Goal: Information Seeking & Learning: Learn about a topic

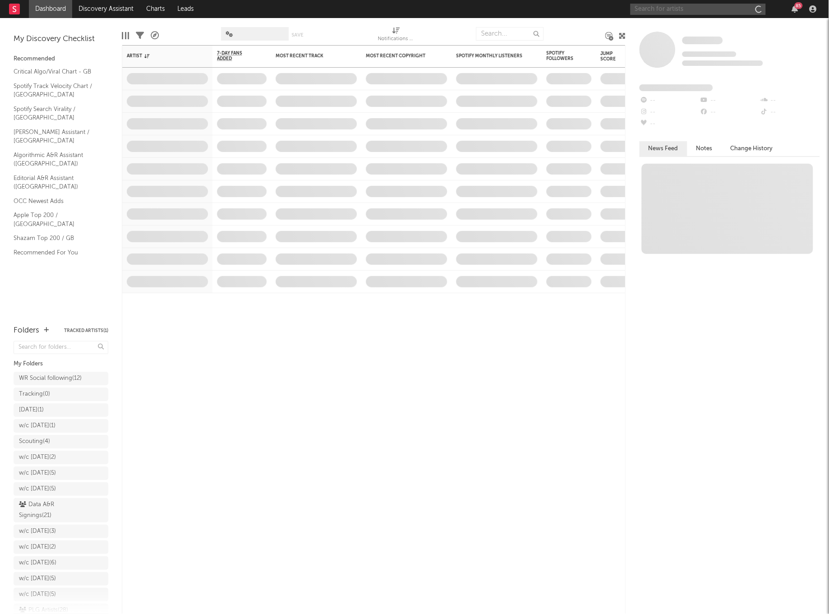
click at [669, 10] on input "text" at bounding box center [698, 9] width 135 height 11
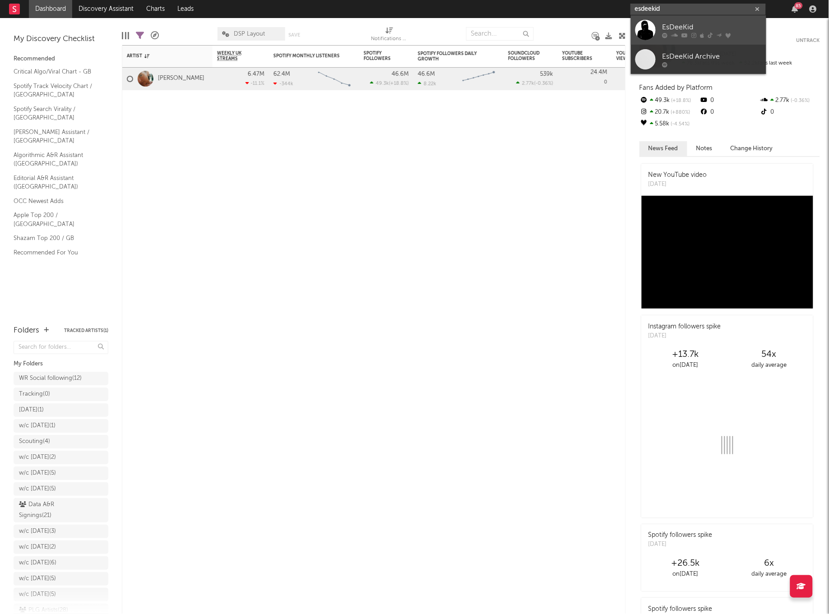
type input "esdeekid"
click at [649, 31] on div at bounding box center [646, 30] width 20 height 20
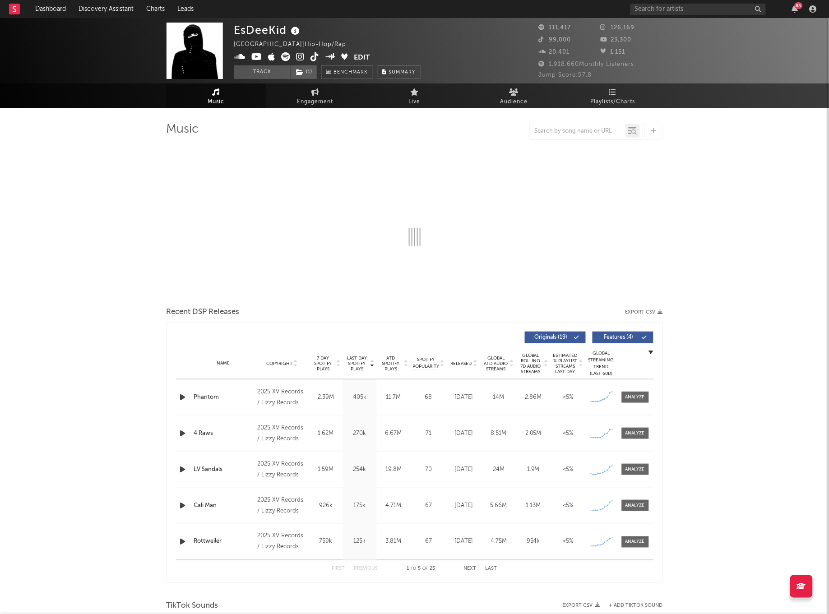
select select "6m"
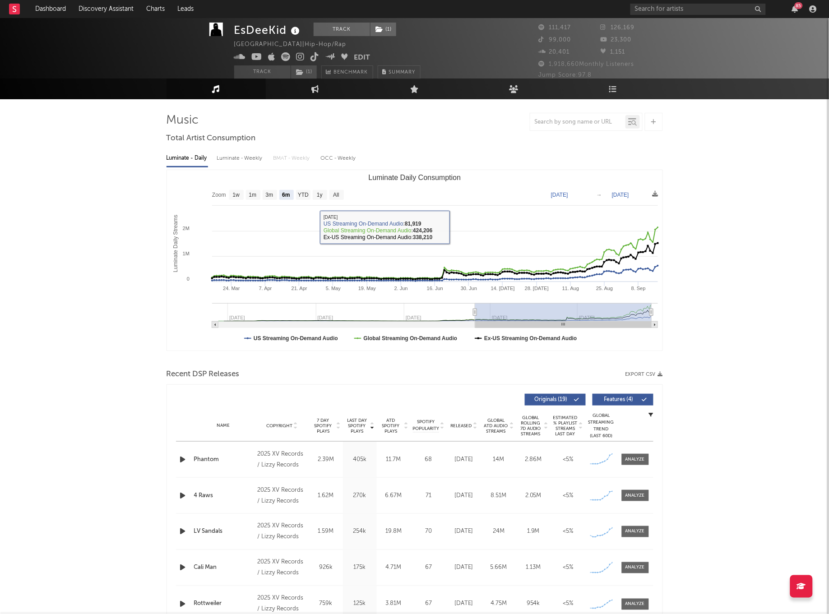
scroll to position [9, 0]
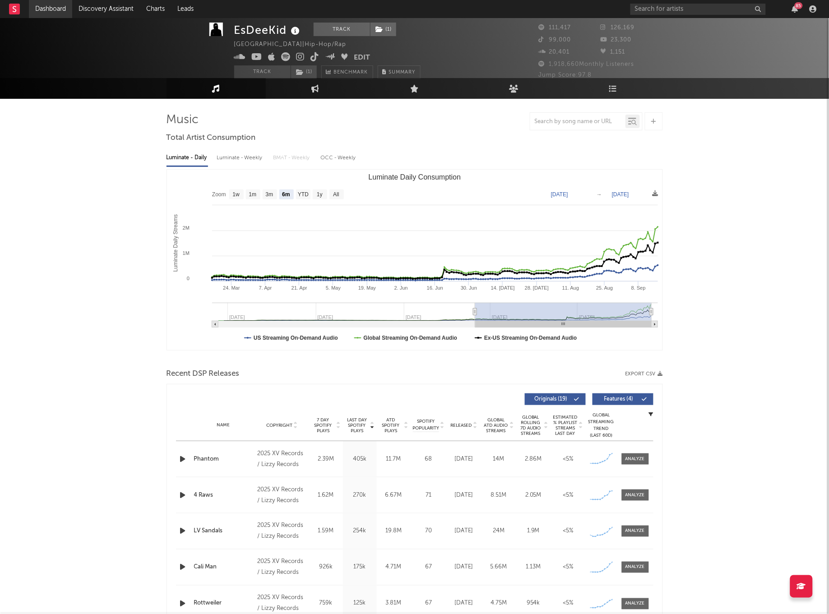
click at [51, 9] on link "Dashboard" at bounding box center [50, 9] width 43 height 18
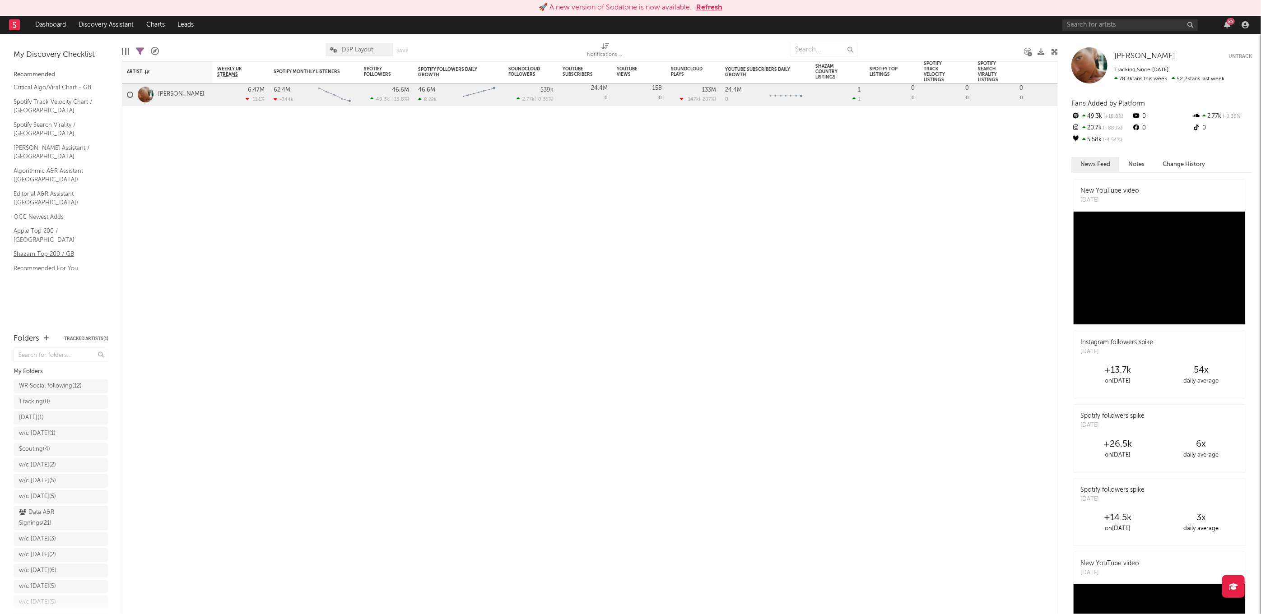
click at [32, 249] on link "Shazam Top 200 / GB" at bounding box center [57, 254] width 86 height 10
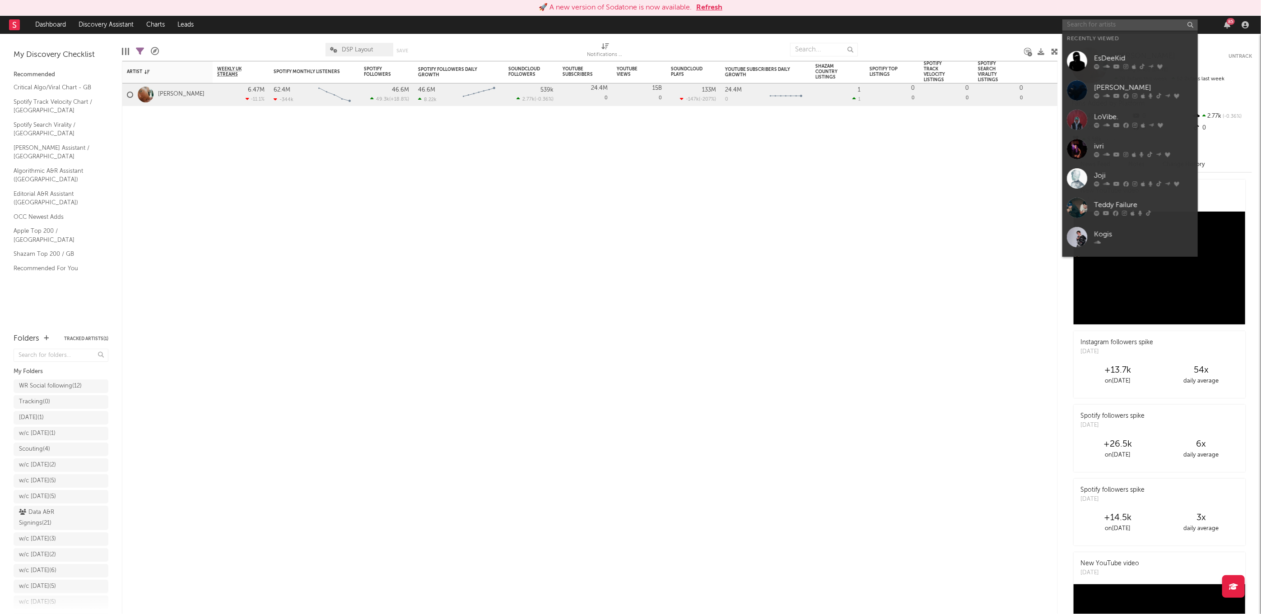
click at [829, 25] on input "text" at bounding box center [1129, 24] width 135 height 11
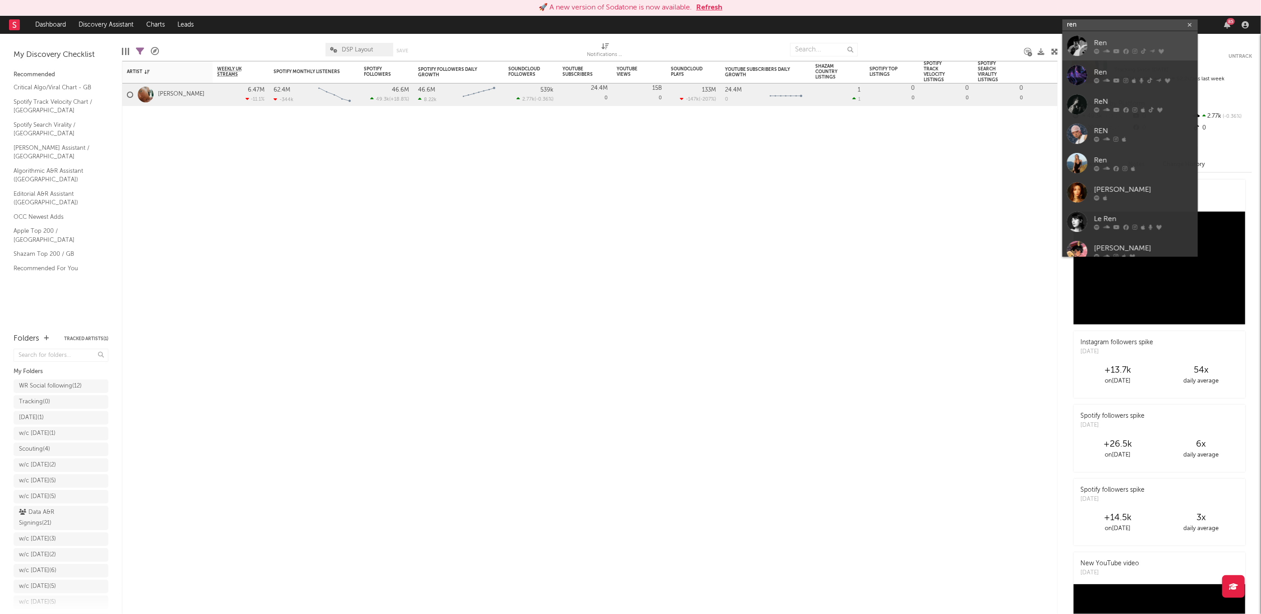
type input "ren"
click at [829, 41] on div at bounding box center [1077, 46] width 20 height 20
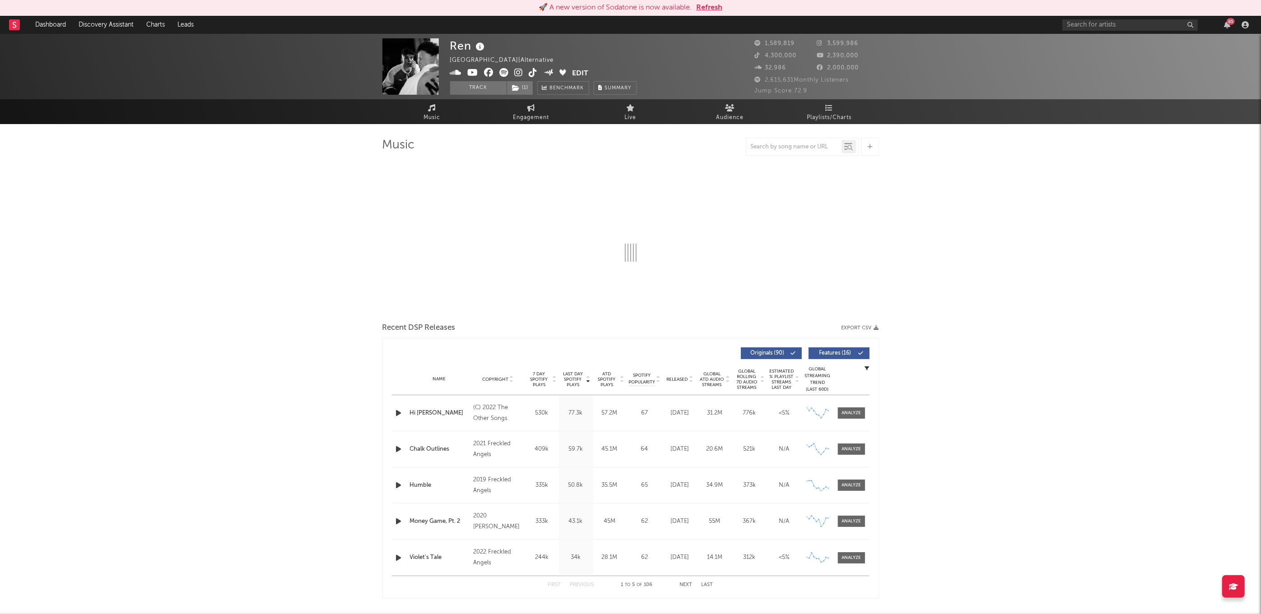
select select "6m"
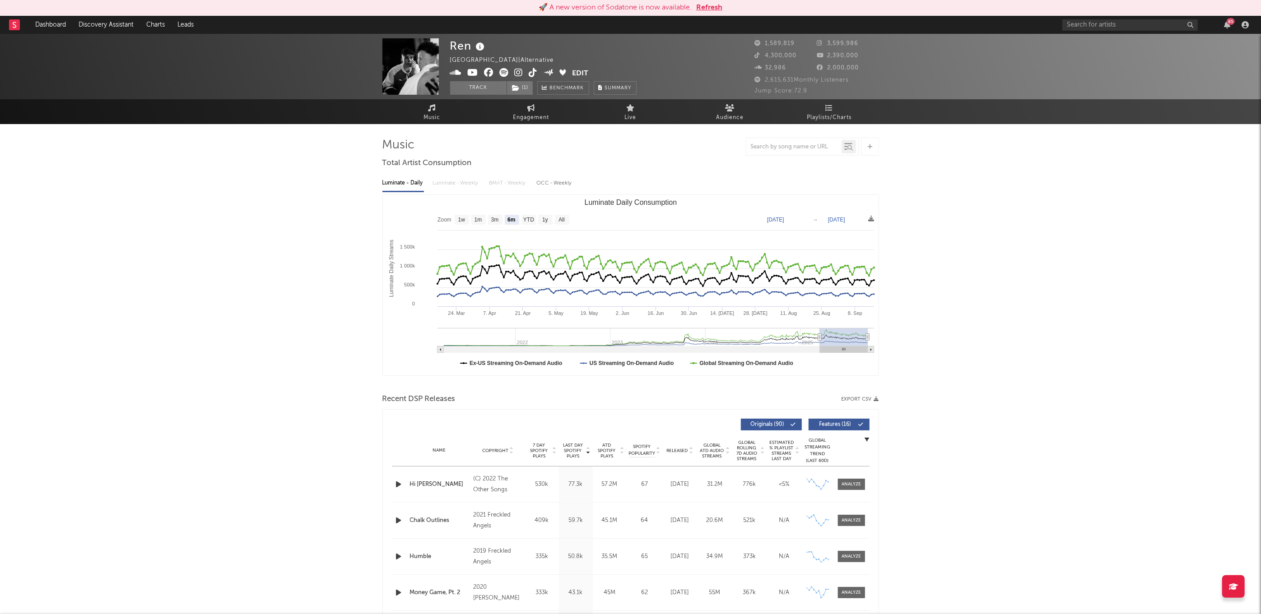
select select "6m"
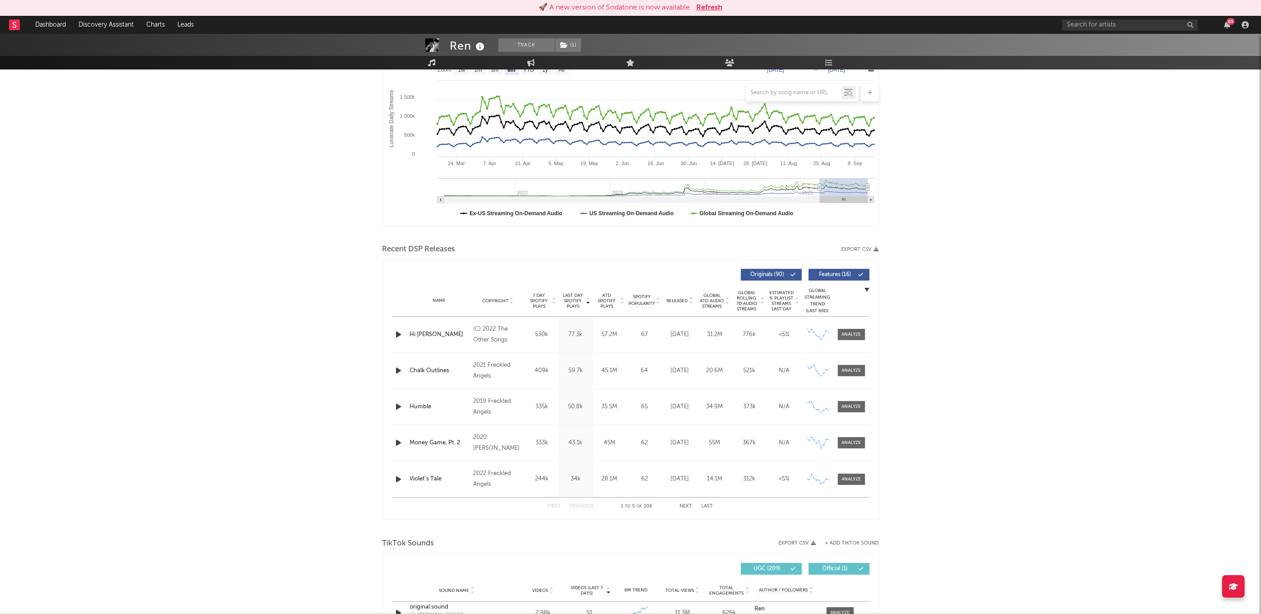
scroll to position [108, 0]
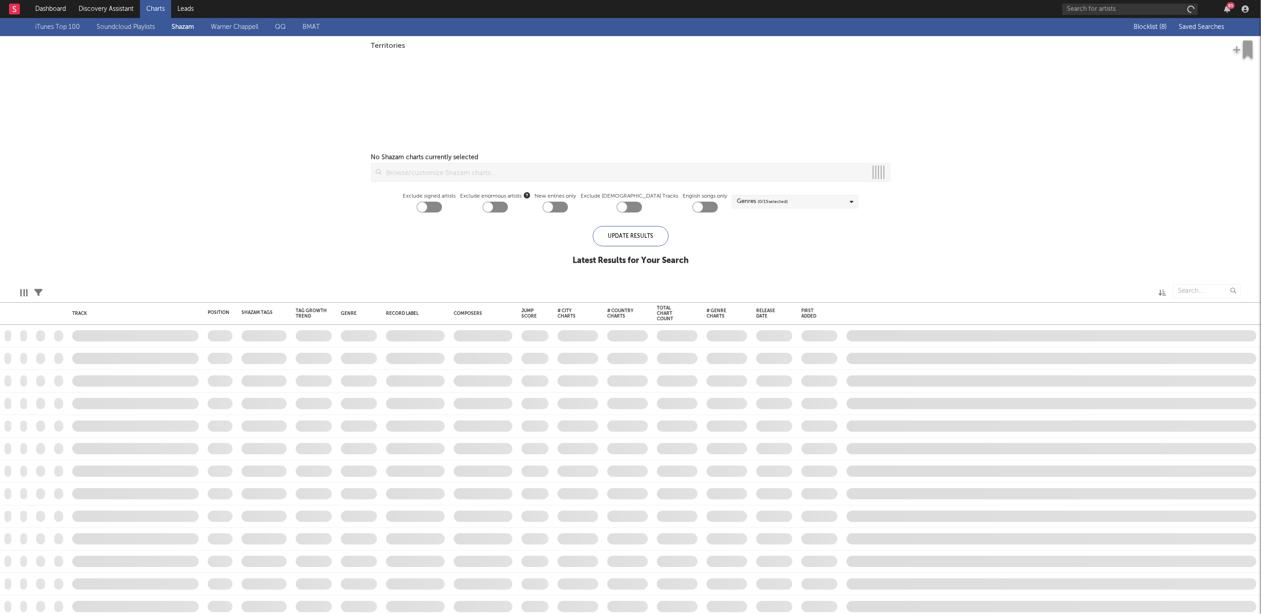
checkbox input "true"
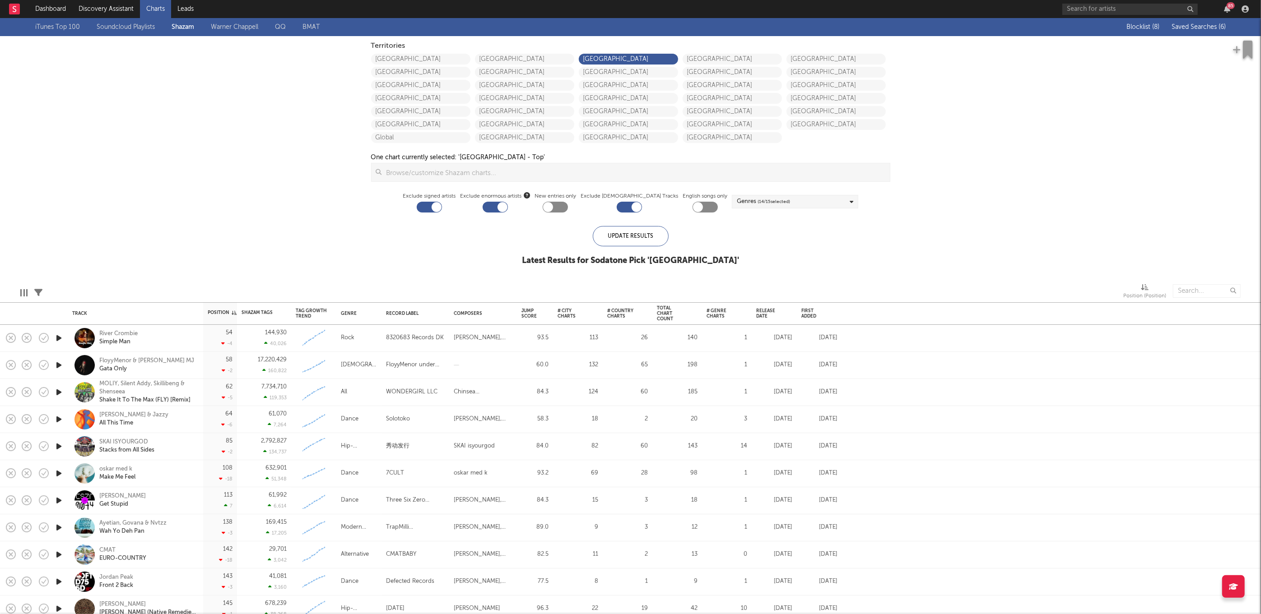
click at [1191, 30] on span "Saved Searches ( 6 )" at bounding box center [1198, 27] width 54 height 6
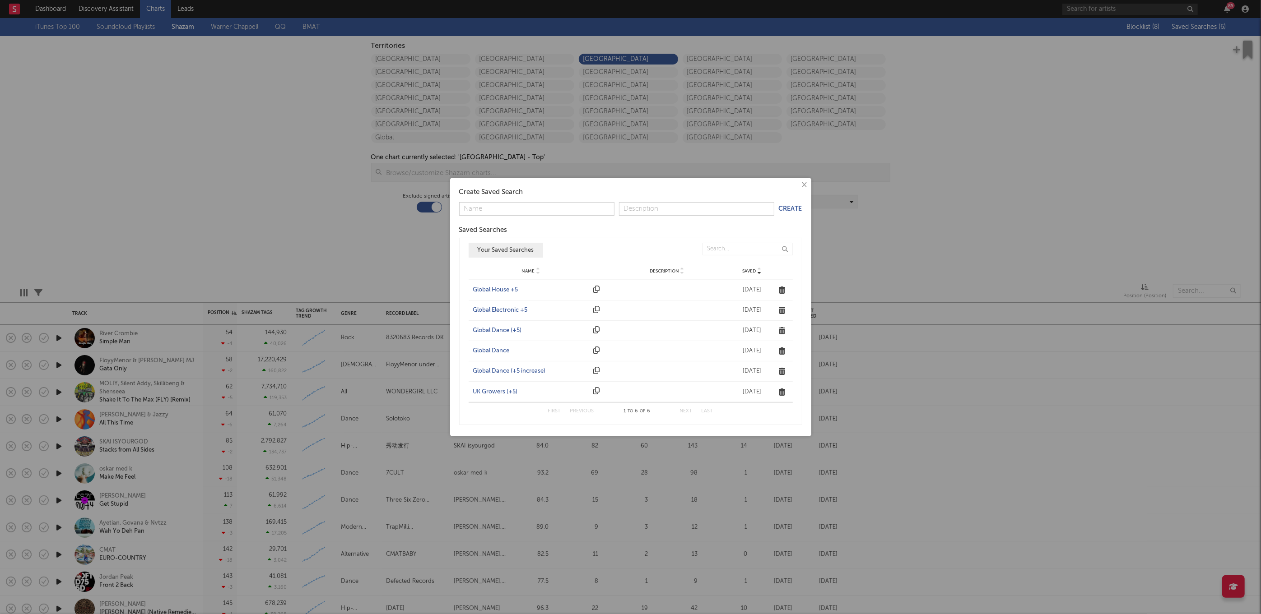
drag, startPoint x: 499, startPoint y: 390, endPoint x: 482, endPoint y: 383, distance: 18.3
click at [499, 390] on div "UK Growers (+5)" at bounding box center [531, 392] width 116 height 9
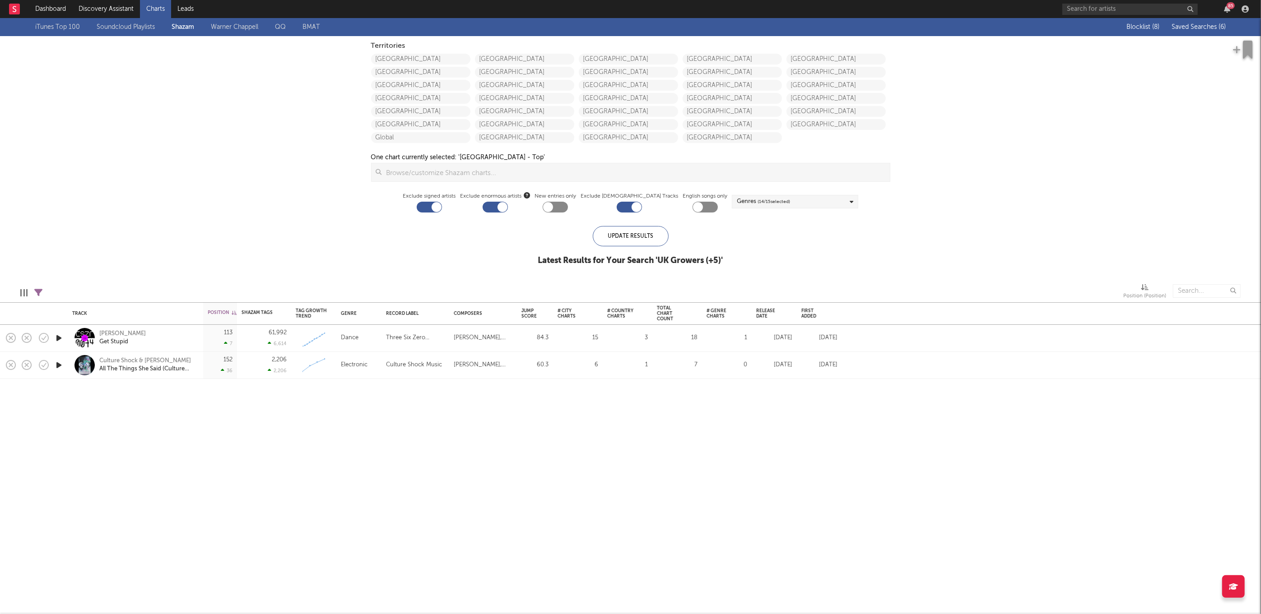
click at [55, 362] on icon "button" at bounding box center [58, 365] width 9 height 11
click at [117, 373] on div "All The Things She Said (Culture Shock Version)" at bounding box center [147, 369] width 97 height 8
click at [498, 601] on button "button" at bounding box center [501, 603] width 9 height 23
click at [1189, 24] on span "Saved Searches ( 6 )" at bounding box center [1198, 27] width 54 height 6
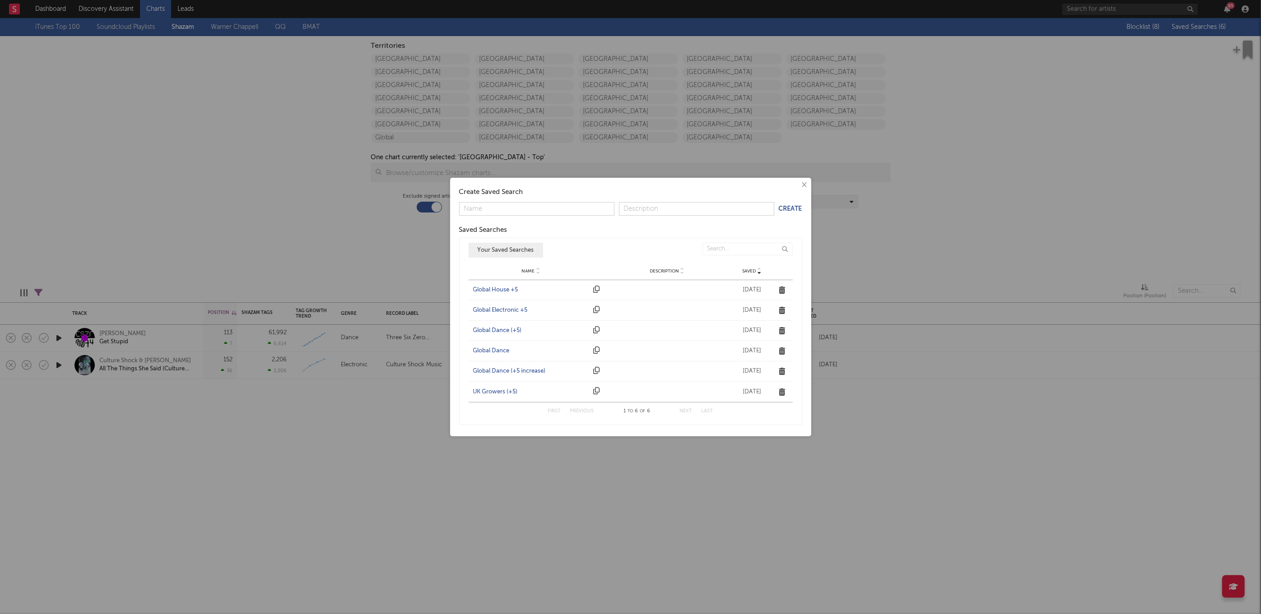
click at [493, 329] on div "Global Dance (+5)" at bounding box center [531, 330] width 116 height 9
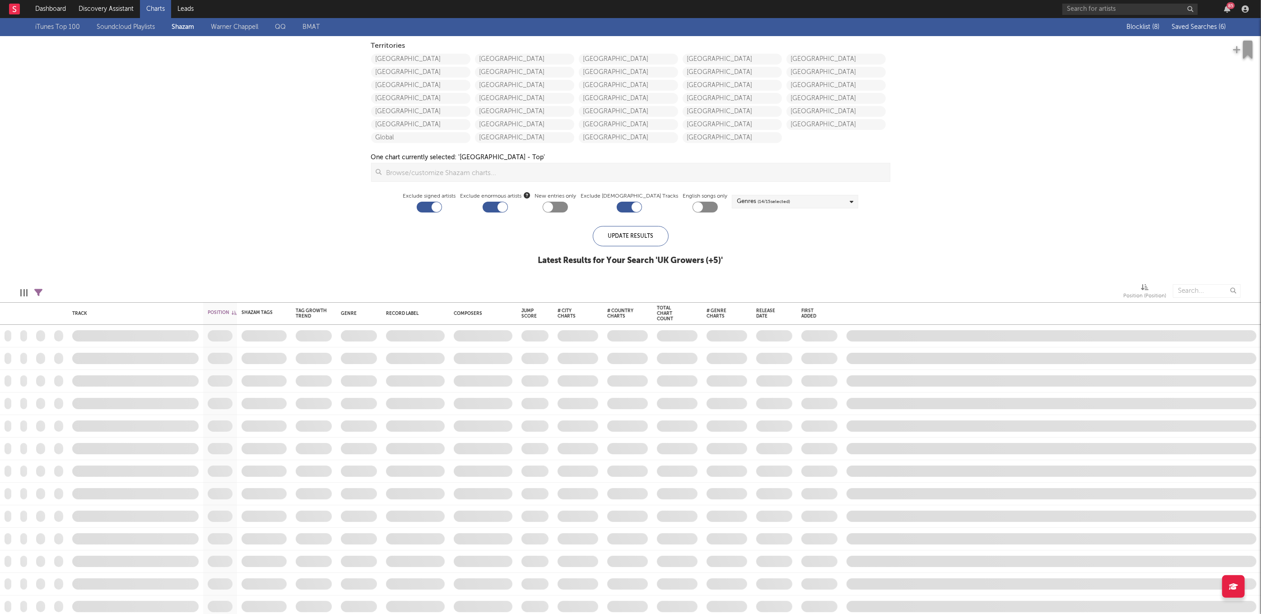
checkbox input "true"
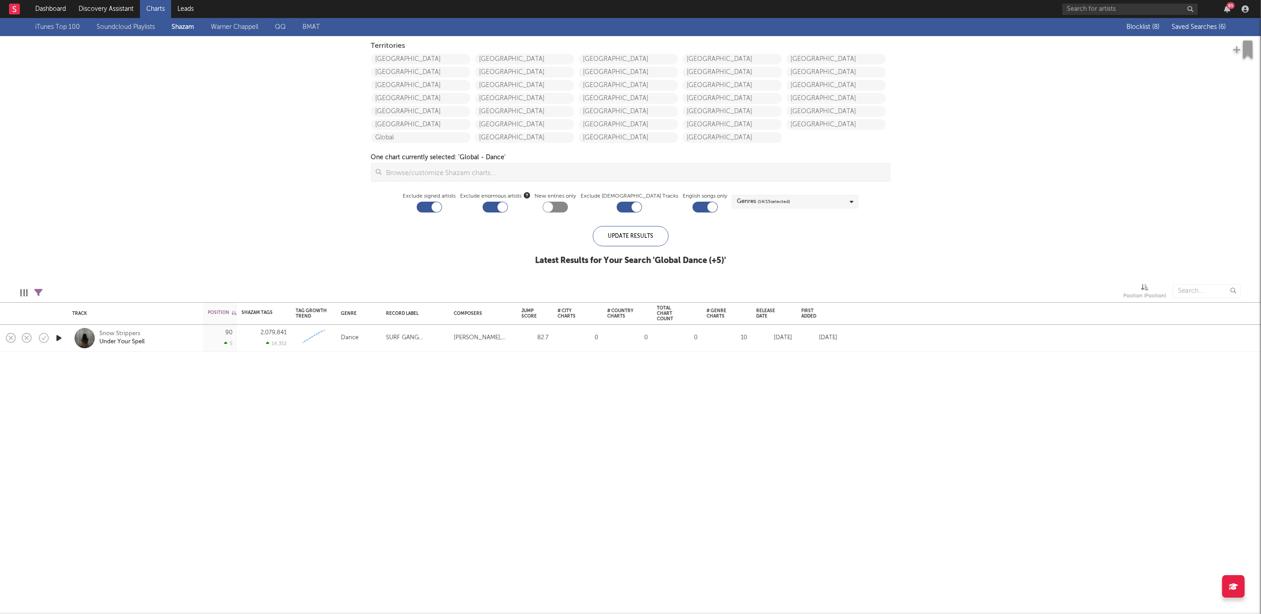
click at [60, 339] on icon "button" at bounding box center [58, 338] width 9 height 11
click at [57, 339] on icon "button" at bounding box center [58, 338] width 9 height 11
click at [1198, 26] on span "Saved Searches ( 6 )" at bounding box center [1198, 27] width 54 height 6
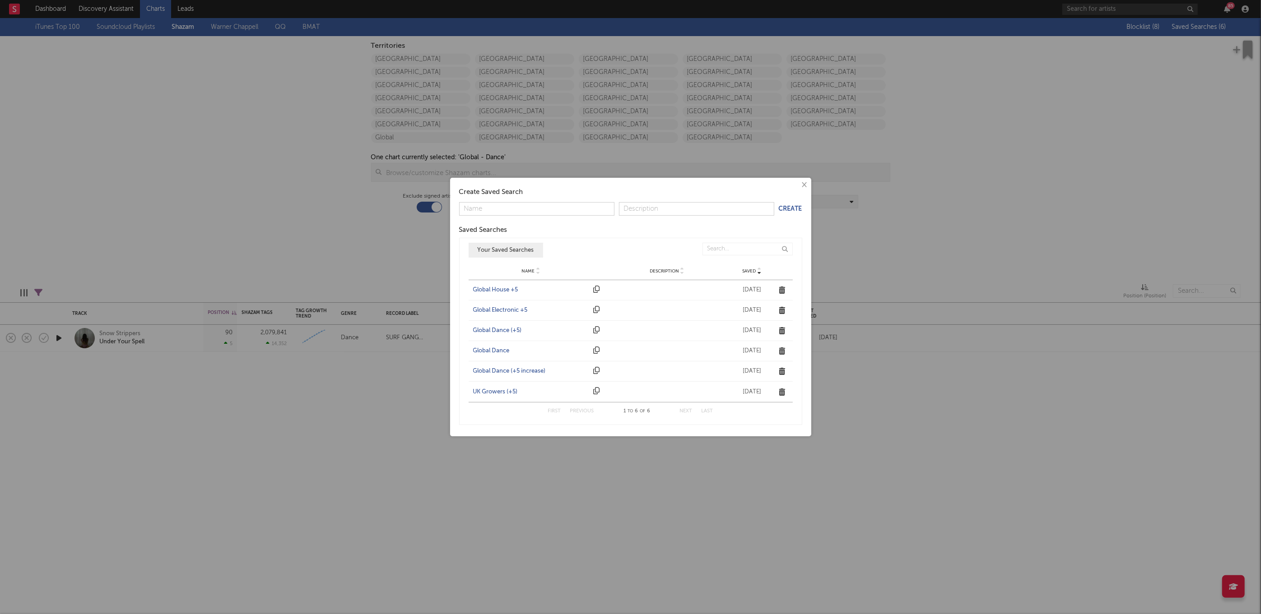
click at [518, 309] on div "Global Electronic +5" at bounding box center [531, 310] width 116 height 9
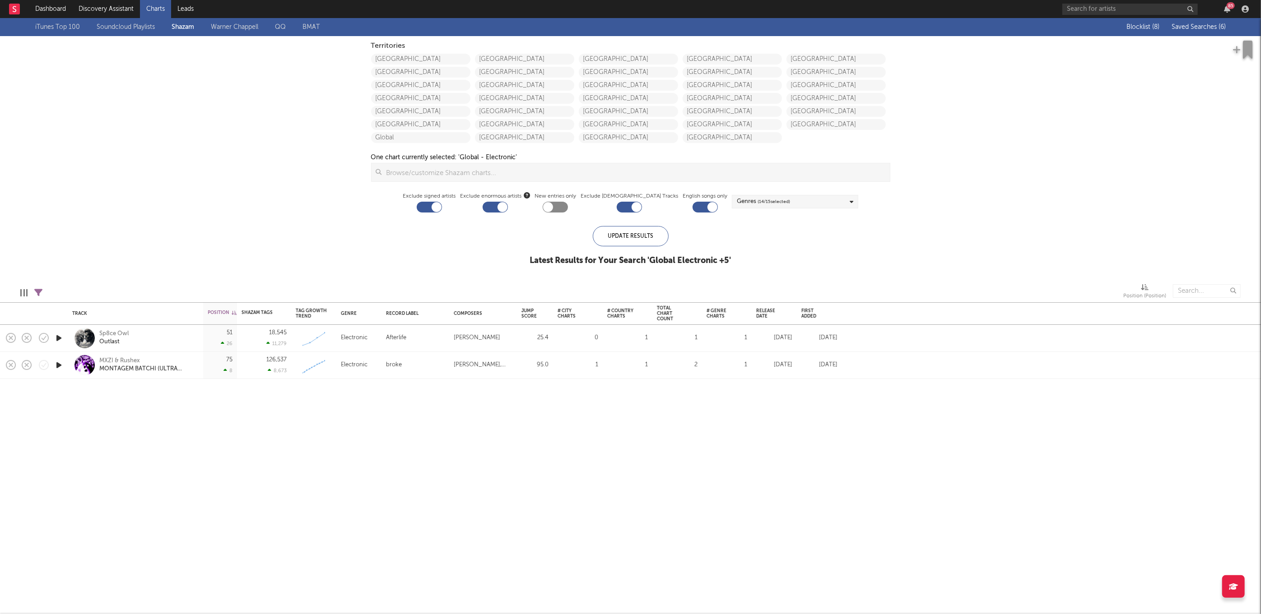
click at [60, 338] on icon "button" at bounding box center [58, 338] width 9 height 11
click at [600, 604] on div at bounding box center [630, 603] width 113 height 2
click at [616, 602] on div at bounding box center [630, 603] width 113 height 2
click at [628, 602] on div at bounding box center [630, 603] width 113 height 2
drag, startPoint x: 501, startPoint y: 605, endPoint x: 958, endPoint y: 281, distance: 560.1
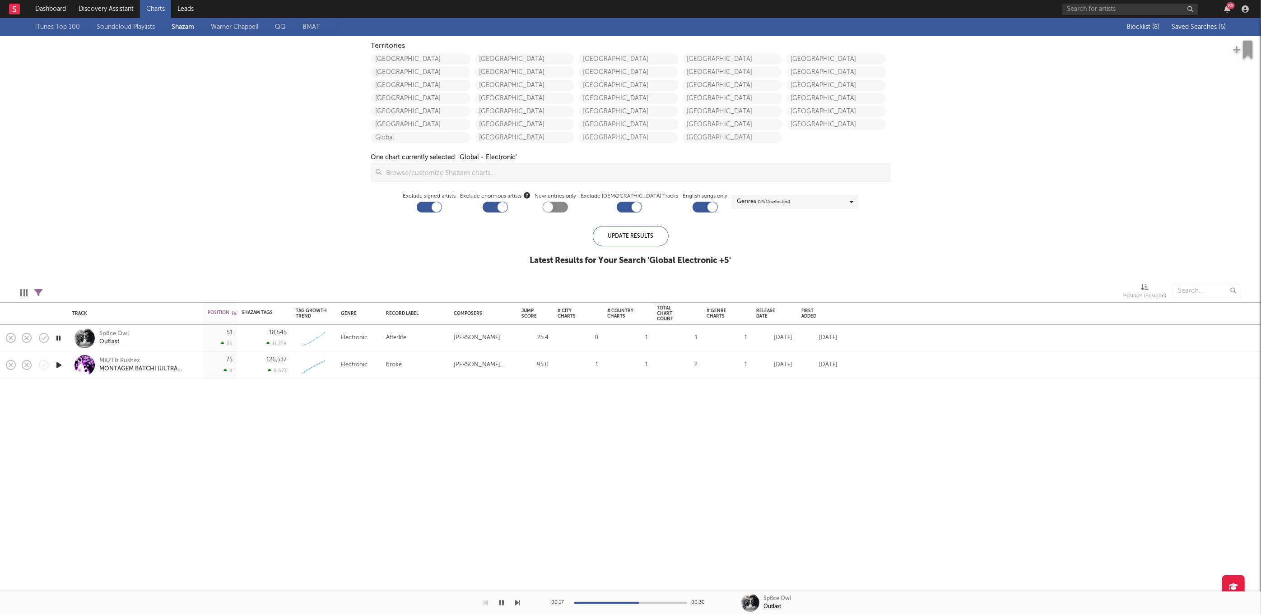
click at [501, 605] on icon "button" at bounding box center [502, 602] width 5 height 7
click at [1213, 26] on span "Saved Searches ( 6 )" at bounding box center [1198, 27] width 54 height 6
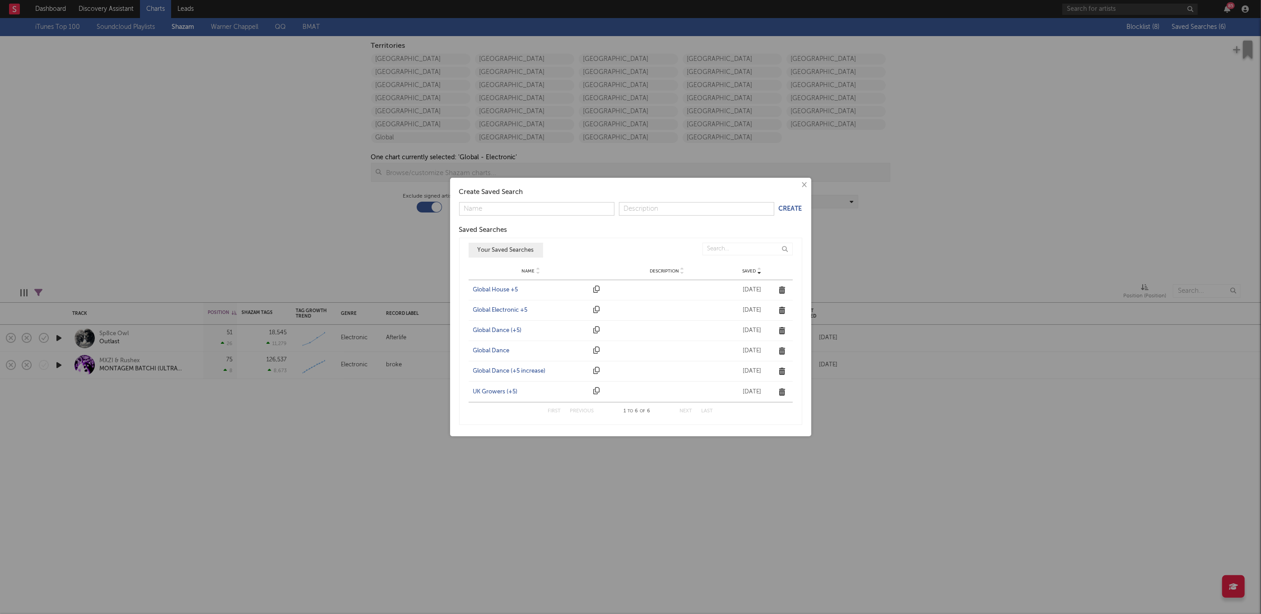
click at [506, 289] on div "Global House +5" at bounding box center [531, 290] width 116 height 9
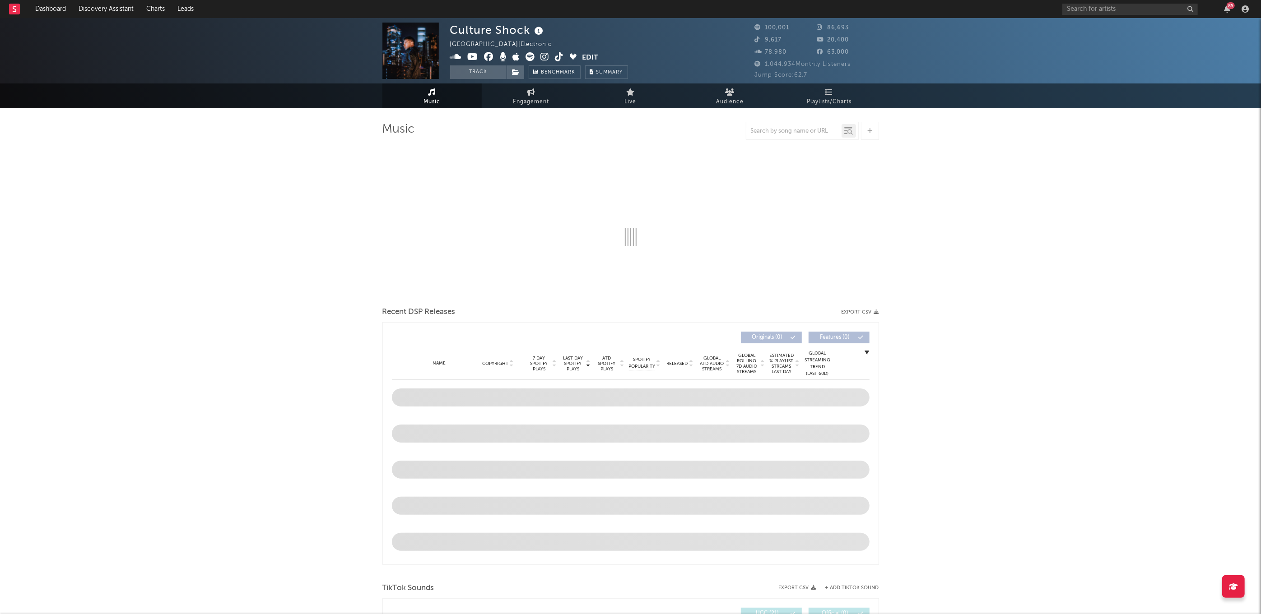
select select "6m"
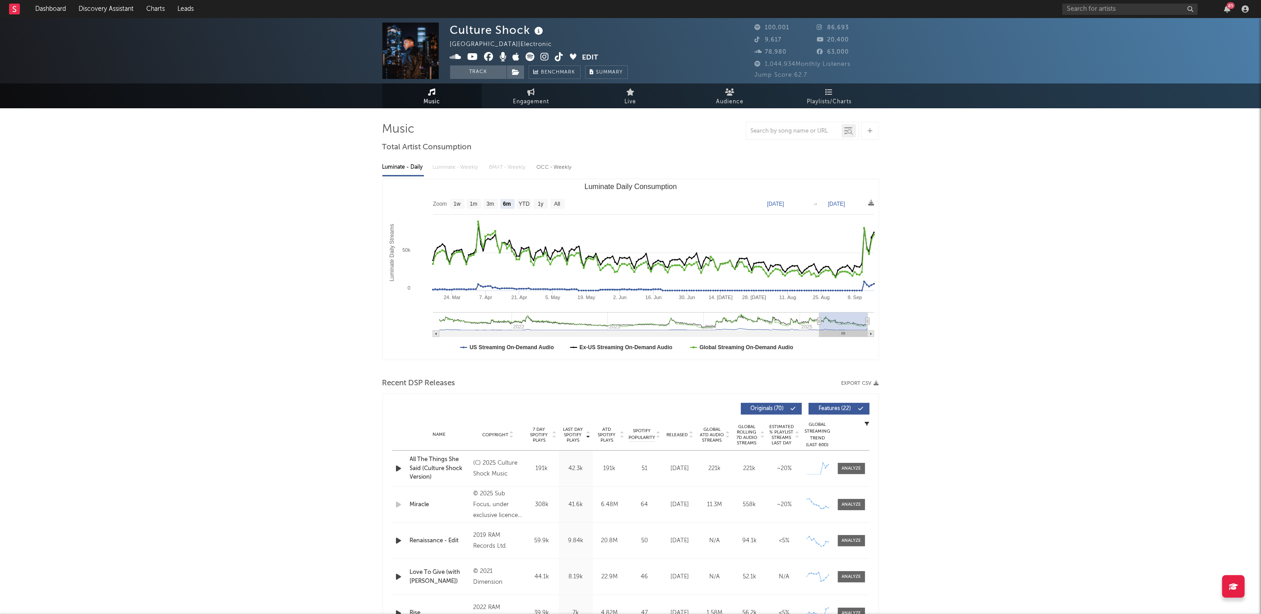
click at [399, 471] on icon "button" at bounding box center [398, 468] width 9 height 11
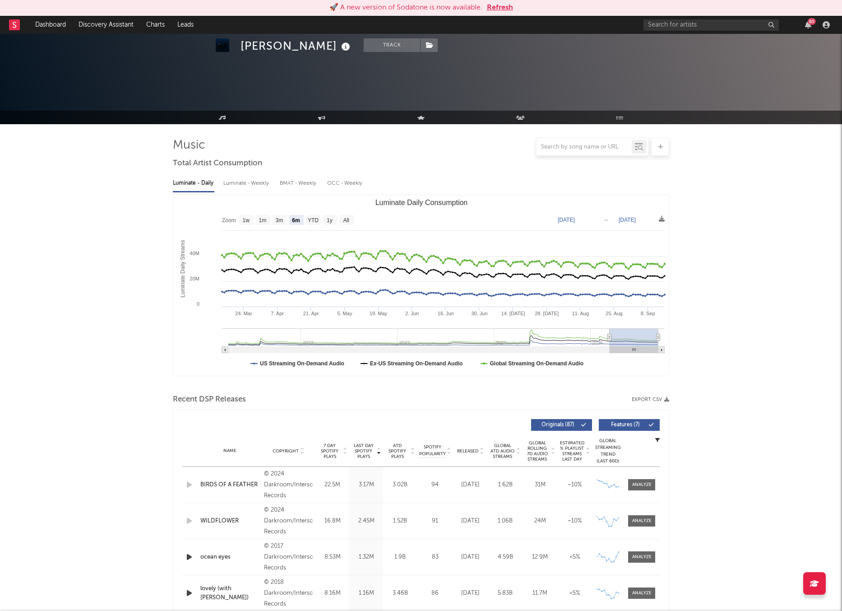
select select "6m"
select select "1w"
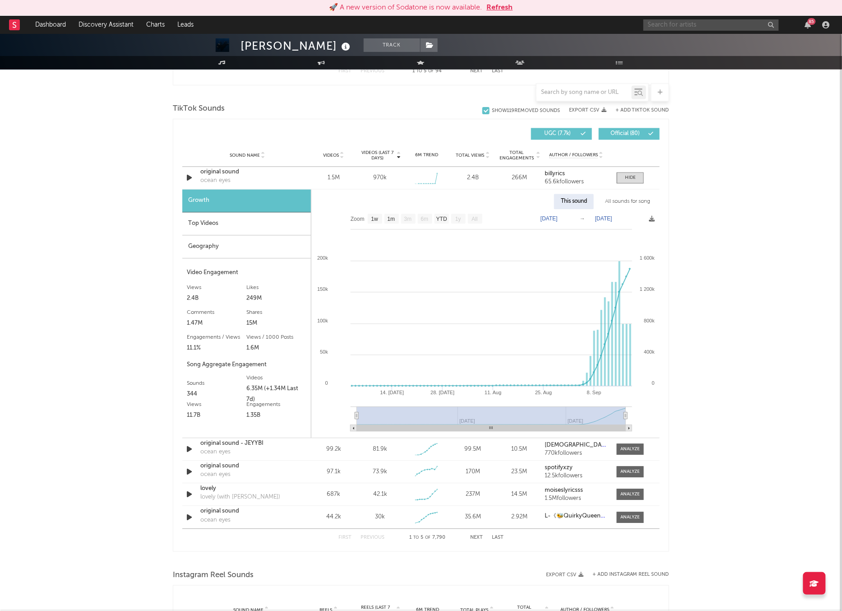
click at [691, 28] on input "text" at bounding box center [711, 24] width 135 height 11
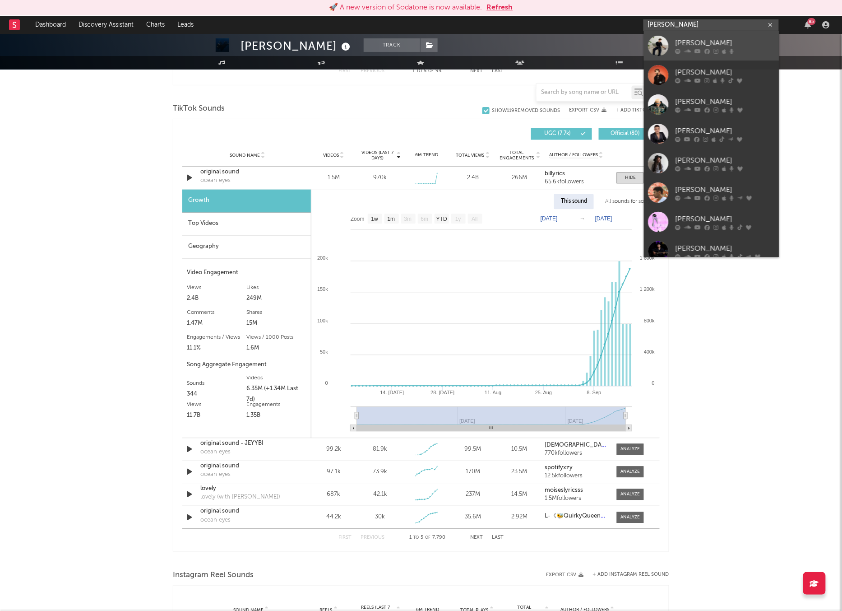
type input "julian"
click at [691, 41] on div "Julian" at bounding box center [725, 42] width 99 height 11
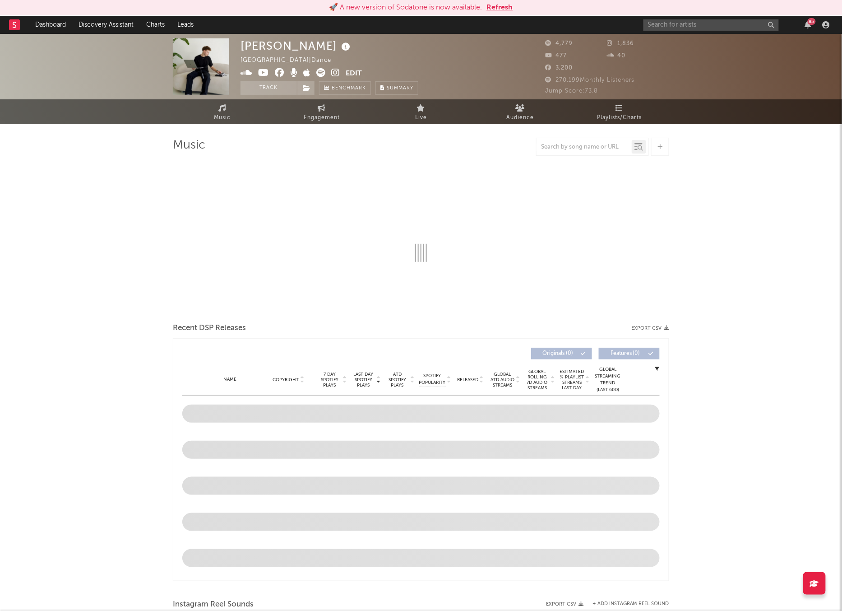
select select "6m"
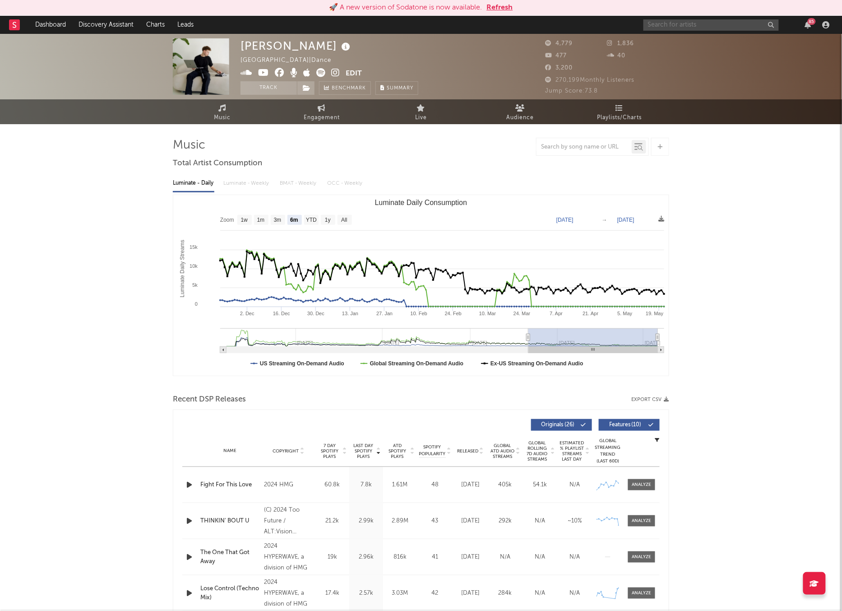
click at [742, 23] on input "text" at bounding box center [711, 24] width 135 height 11
paste input "https://open.spotify.com/track/2zSMiTv0Ha4Lgfjpew23vG?si=db4f7e58defc4838"
click at [687, 21] on input "https://open.spotify.com/track/2zSMiTv0Ha4Lgfjpew23vG?si=db4f7e58defc4838" at bounding box center [711, 24] width 135 height 11
type input "https://open.spotify.com/track/2zSMiTv0Ha4Lgfjpew23vG?si=db4f7e58defc4838"
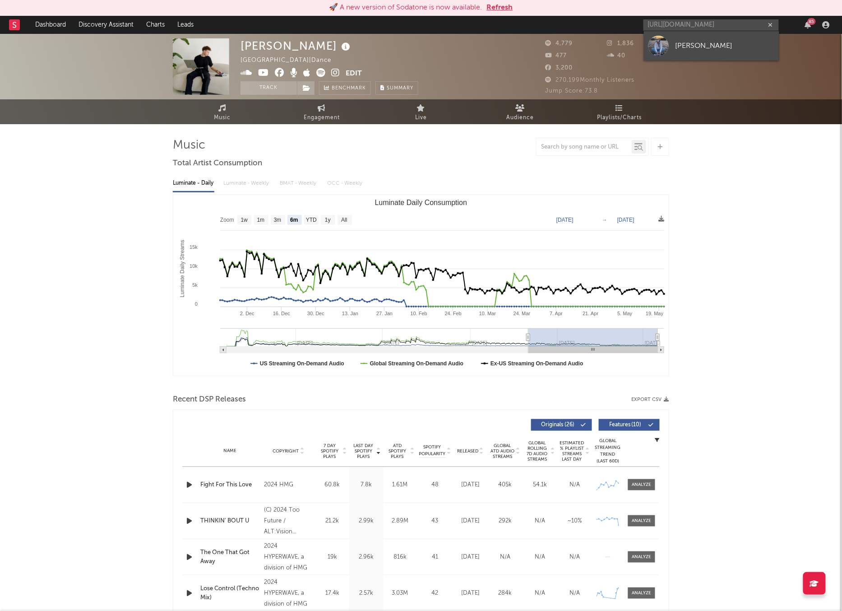
scroll to position [0, 0]
click at [687, 34] on link "Leo Walt" at bounding box center [711, 45] width 135 height 29
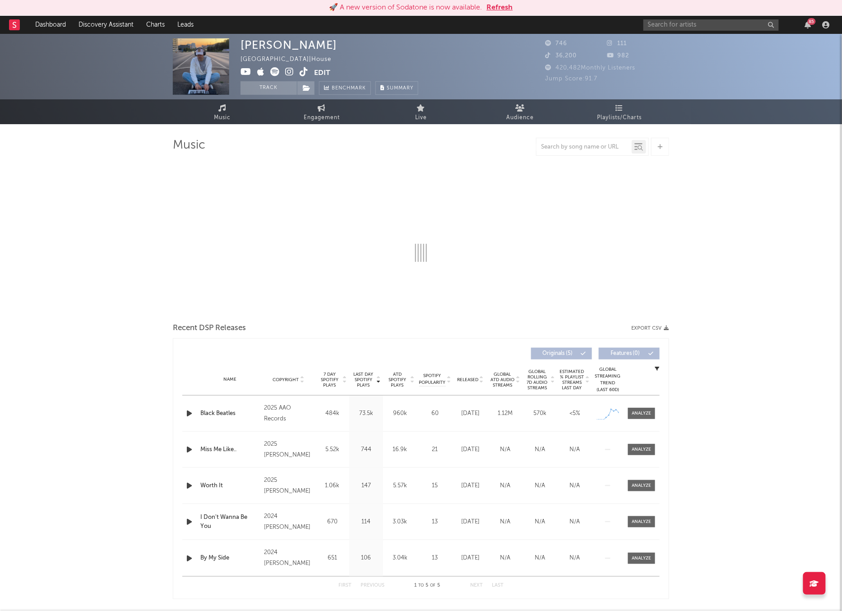
select select "1w"
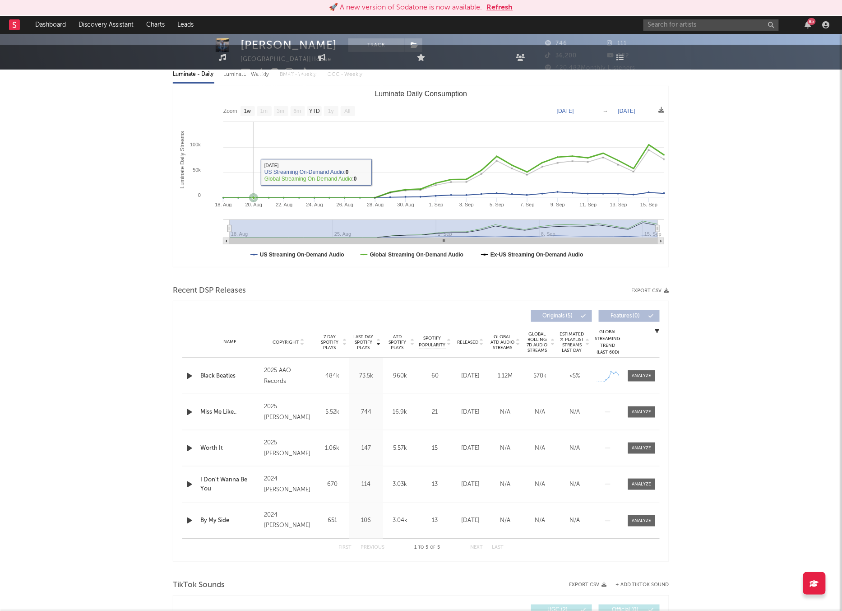
scroll to position [142, 0]
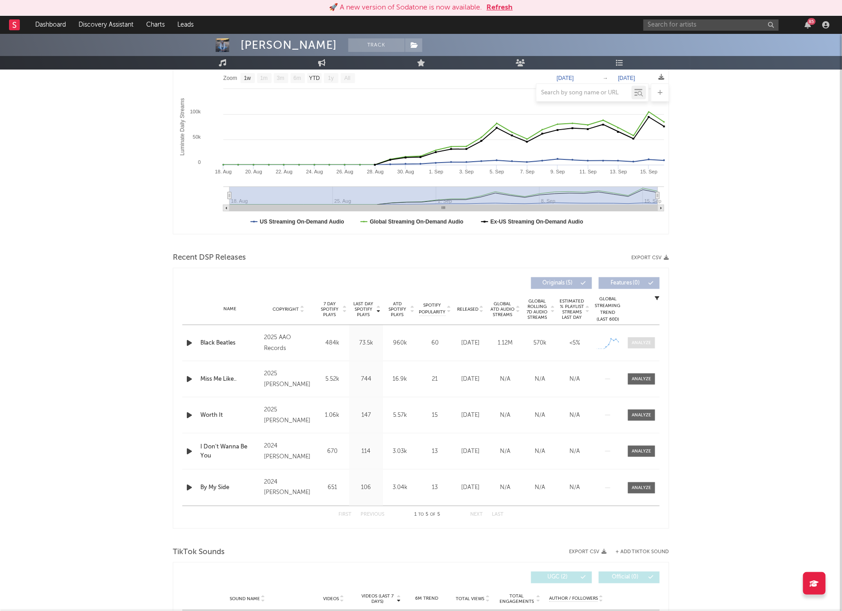
click at [640, 345] on div at bounding box center [641, 342] width 19 height 7
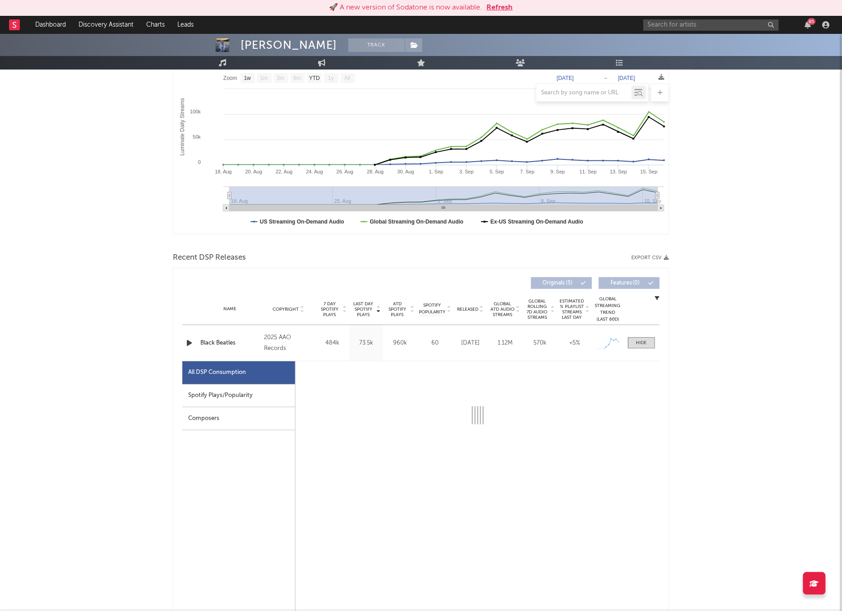
select select "1w"
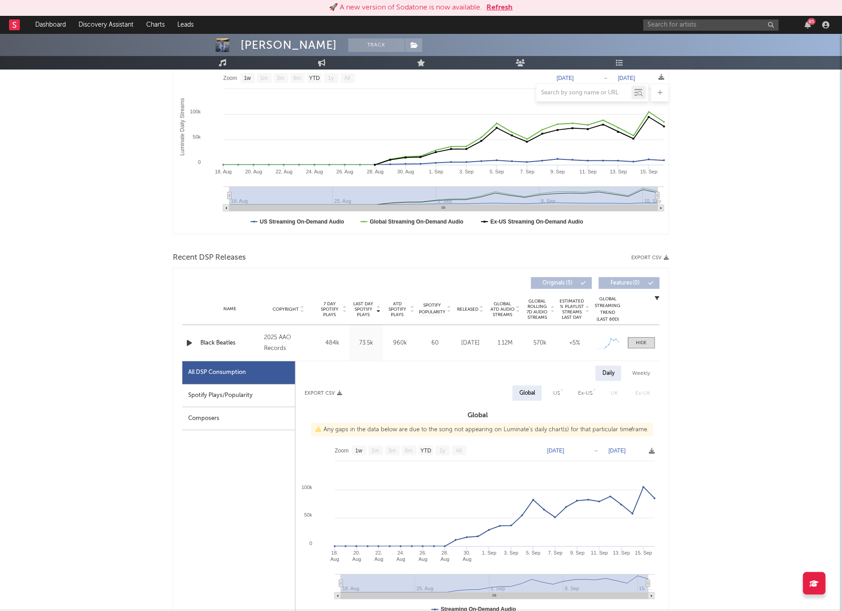
click at [263, 396] on div "Spotify Plays/Popularity" at bounding box center [238, 395] width 113 height 23
select select "1w"
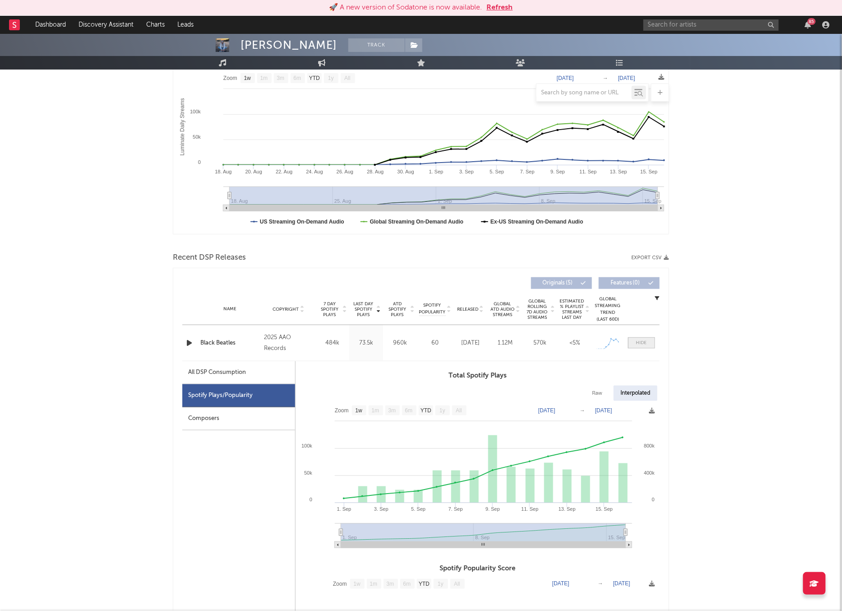
click at [639, 347] on span at bounding box center [641, 342] width 27 height 11
